Goal: Complete application form: Complete application form

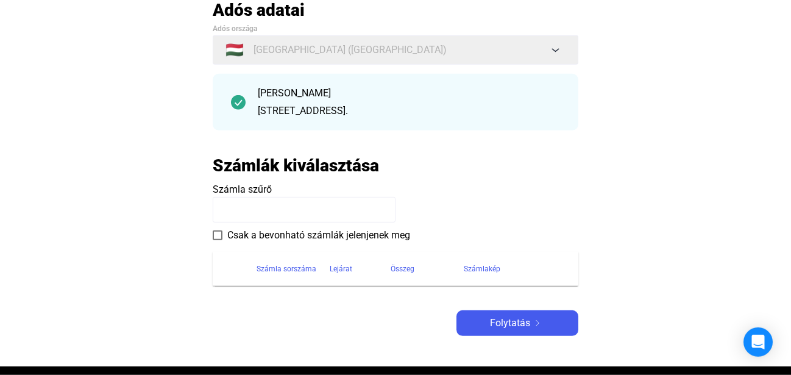
scroll to position [93, 0]
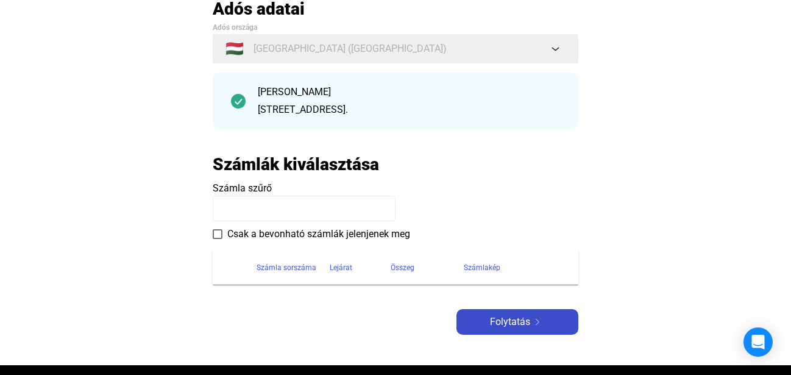
click at [532, 323] on img at bounding box center [537, 322] width 15 height 6
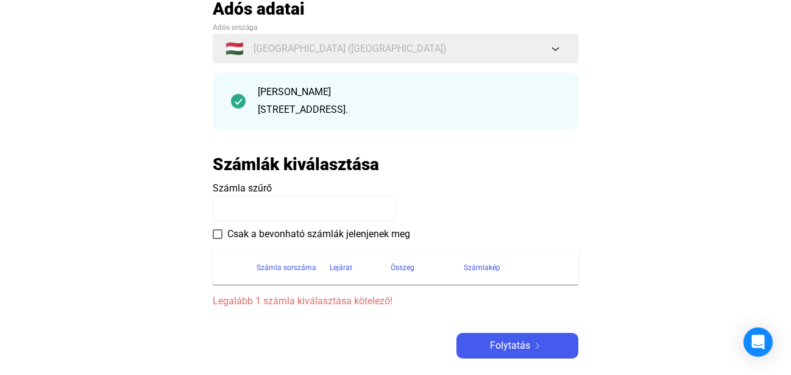
click at [241, 100] on img at bounding box center [238, 101] width 15 height 15
click at [282, 208] on input at bounding box center [304, 209] width 183 height 26
click at [413, 112] on div "[STREET_ADDRESS]." at bounding box center [409, 109] width 302 height 15
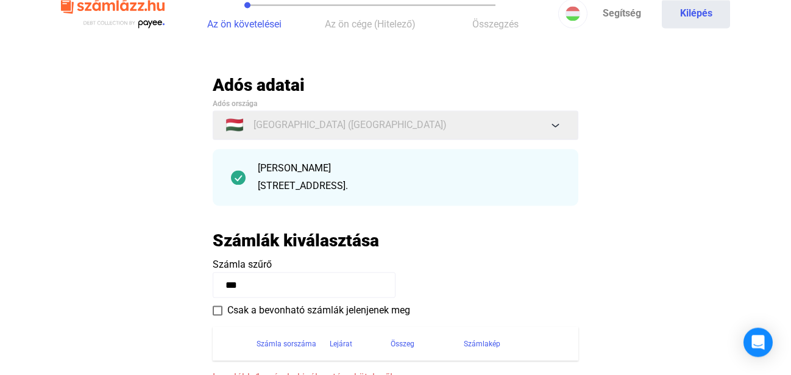
scroll to position [0, 0]
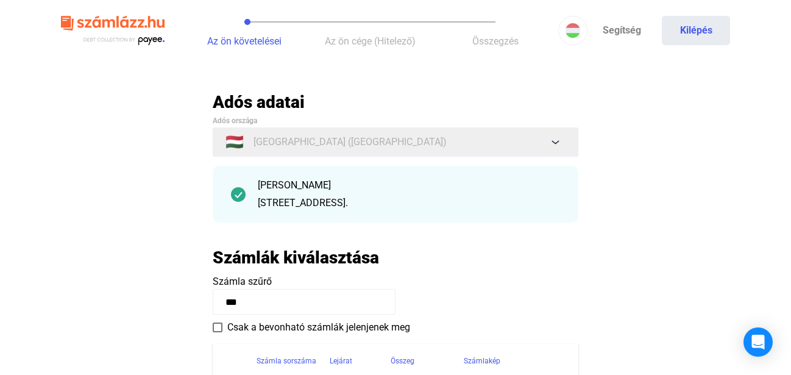
click at [237, 202] on div "[PERSON_NAME] [STREET_ADDRESS]." at bounding box center [396, 194] width 366 height 57
click at [246, 301] on input "***" at bounding box center [304, 302] width 183 height 26
type input "*"
click at [688, 35] on button "Kilépés" at bounding box center [696, 30] width 68 height 29
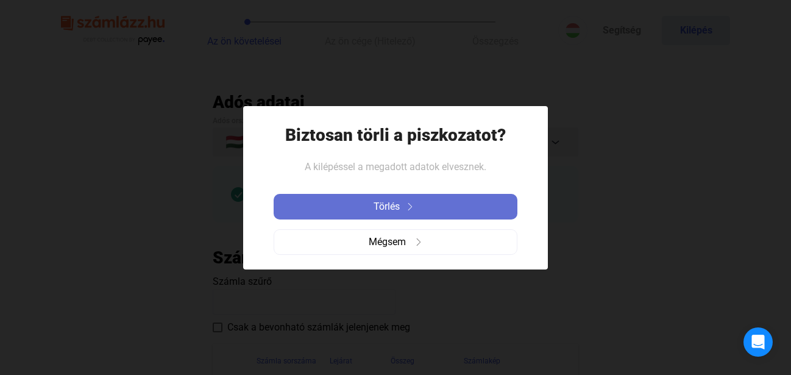
click at [382, 204] on span "Törlés" at bounding box center [387, 206] width 26 height 15
